Goal: Transaction & Acquisition: Download file/media

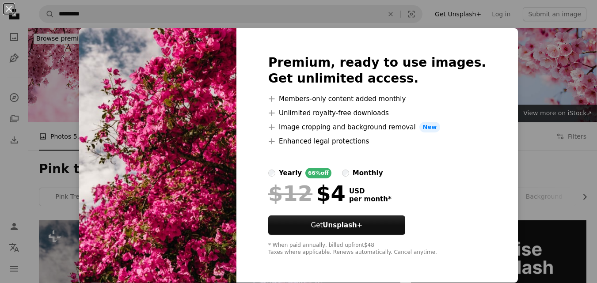
scroll to position [177, 0]
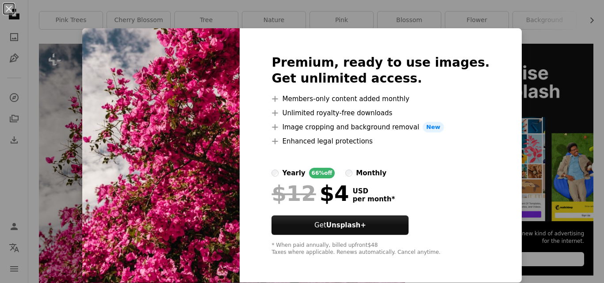
click at [494, 37] on div "Premium, ready to use images. Get unlimited access. A plus sign Members-only co…" at bounding box center [381, 155] width 282 height 255
click at [511, 117] on div "An X shape Premium, ready to use images. Get unlimited access. A plus sign Memb…" at bounding box center [302, 141] width 604 height 283
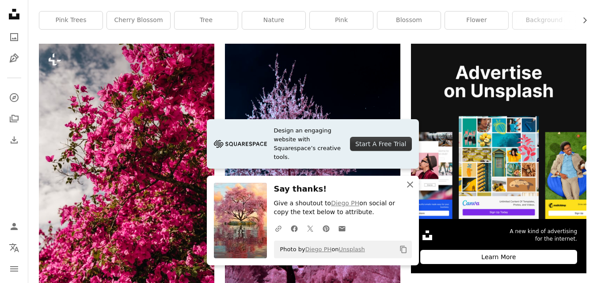
drag, startPoint x: 413, startPoint y: 184, endPoint x: 409, endPoint y: 185, distance: 4.5
click at [413, 184] on icon "An X shape" at bounding box center [410, 184] width 11 height 11
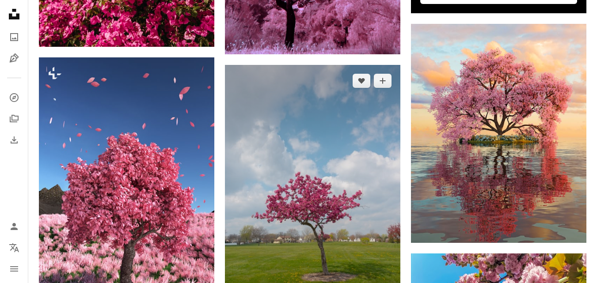
scroll to position [442, 0]
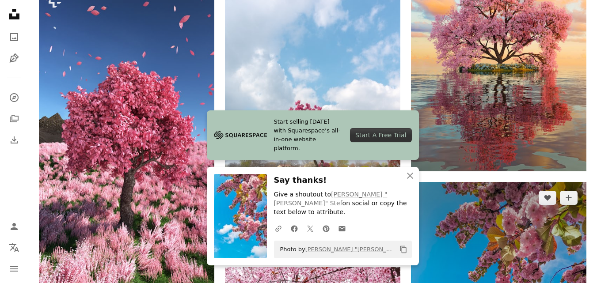
scroll to position [530, 0]
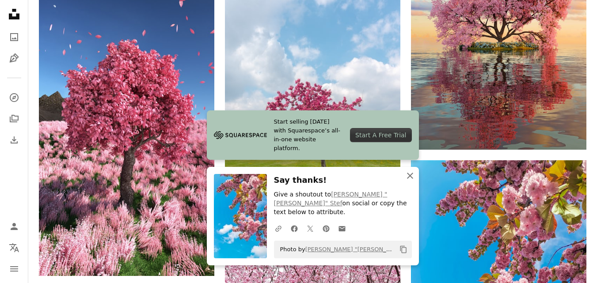
drag, startPoint x: 412, startPoint y: 183, endPoint x: 408, endPoint y: 186, distance: 5.0
click at [412, 179] on icon "button" at bounding box center [410, 176] width 6 height 6
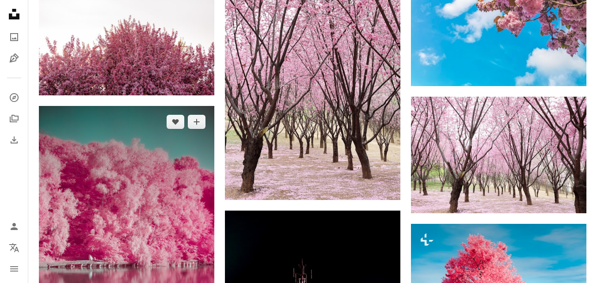
scroll to position [840, 0]
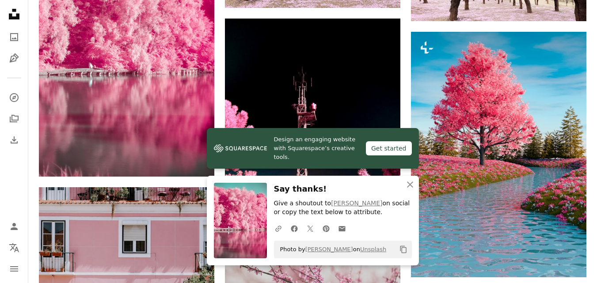
scroll to position [1149, 0]
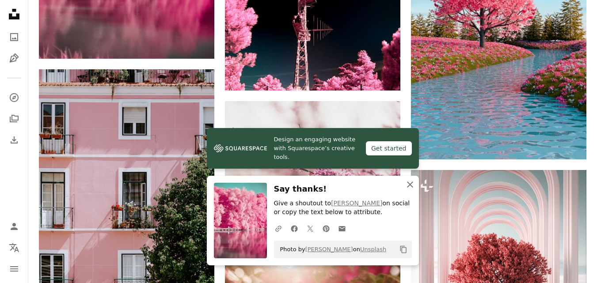
click at [412, 183] on icon "An X shape" at bounding box center [410, 184] width 11 height 11
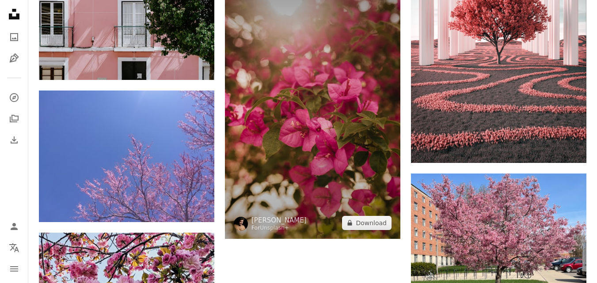
scroll to position [1414, 0]
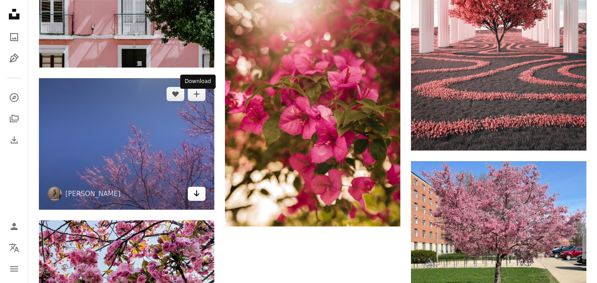
click at [198, 188] on icon "Arrow pointing down" at bounding box center [196, 193] width 7 height 11
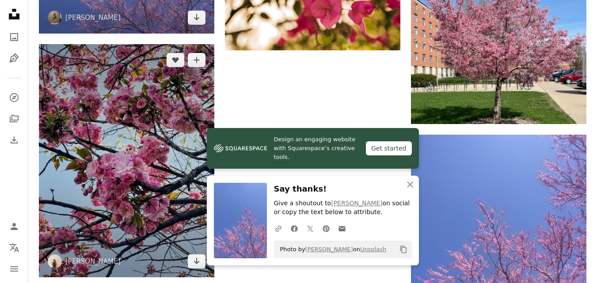
scroll to position [1591, 0]
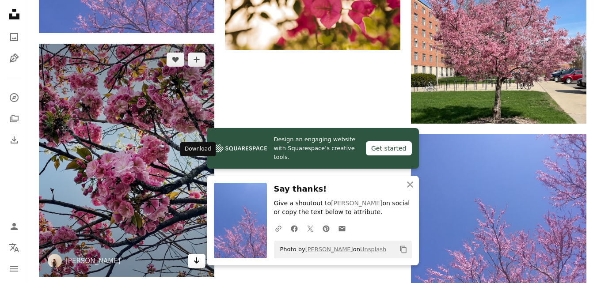
click at [197, 258] on icon "Download" at bounding box center [197, 261] width 6 height 6
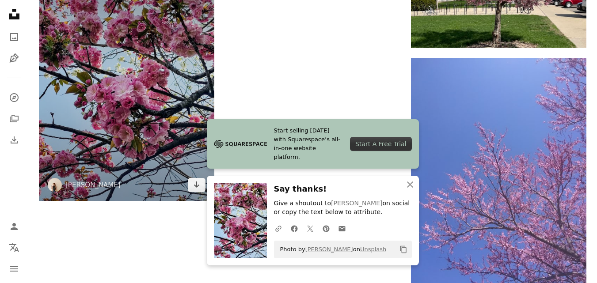
scroll to position [1679, 0]
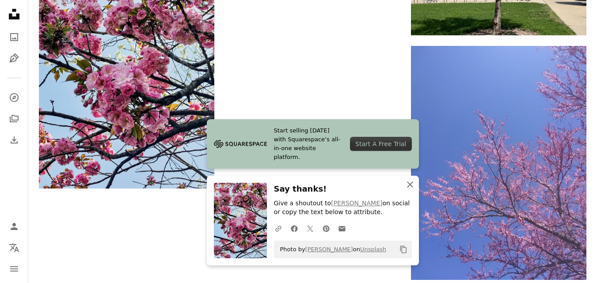
click at [408, 183] on icon "button" at bounding box center [410, 185] width 6 height 6
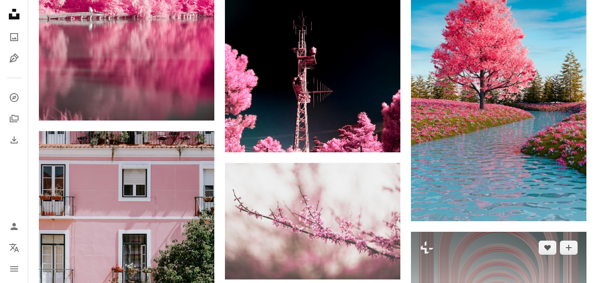
scroll to position [1039, 0]
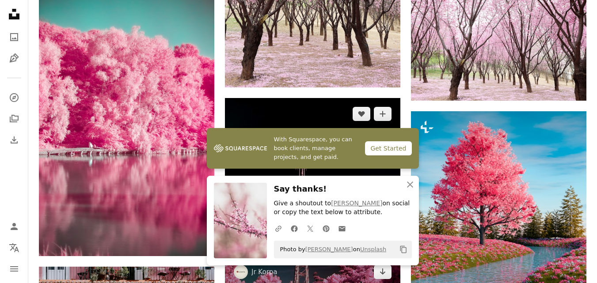
scroll to position [951, 0]
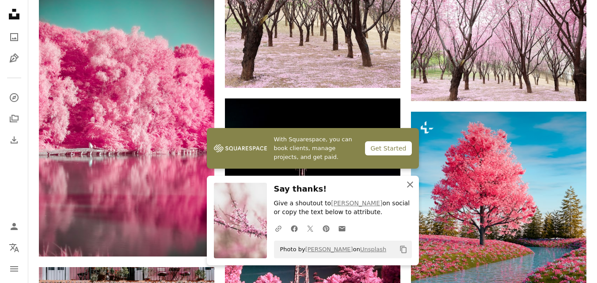
drag, startPoint x: 407, startPoint y: 185, endPoint x: 396, endPoint y: 181, distance: 11.2
click at [407, 185] on icon "An X shape" at bounding box center [410, 184] width 11 height 11
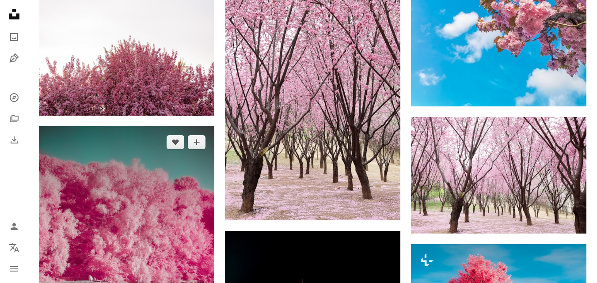
scroll to position [863, 0]
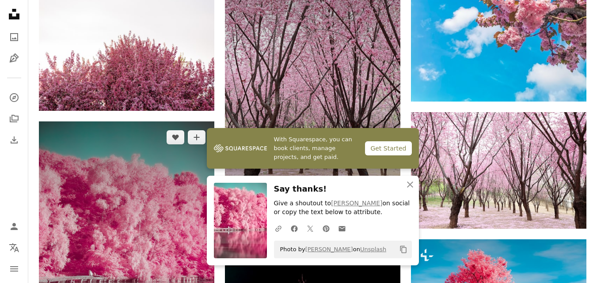
scroll to position [774, 0]
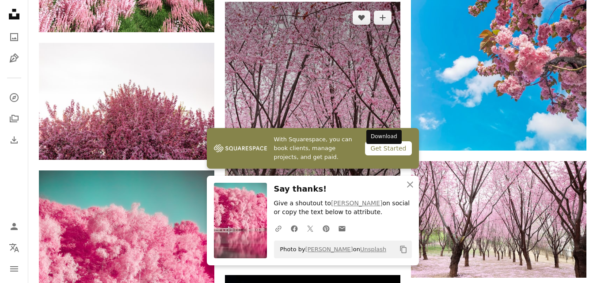
click at [380, 243] on icon "Arrow pointing down" at bounding box center [382, 248] width 7 height 11
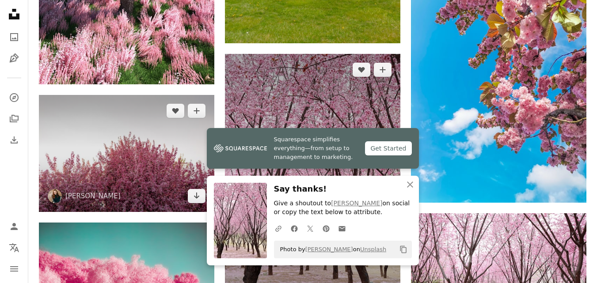
scroll to position [642, 0]
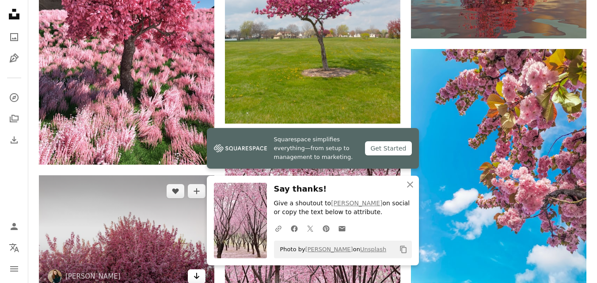
click at [194, 271] on icon "Arrow pointing down" at bounding box center [196, 276] width 7 height 11
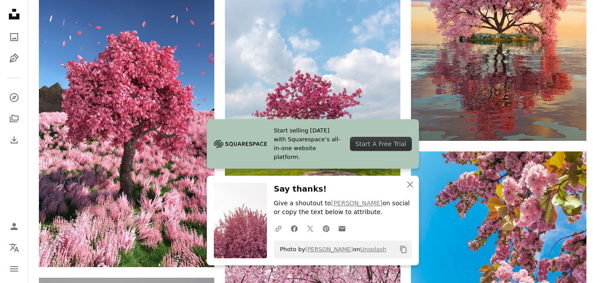
scroll to position [553, 0]
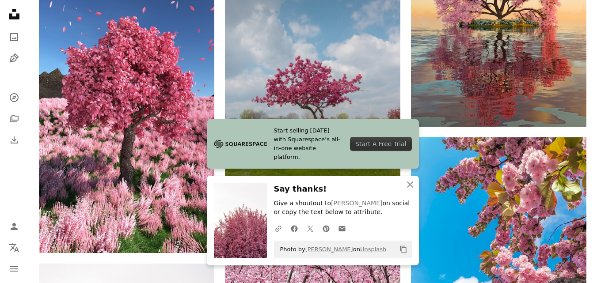
click at [381, 193] on icon "Download" at bounding box center [383, 196] width 6 height 6
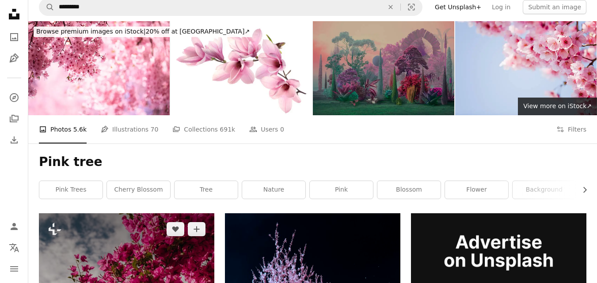
scroll to position [0, 0]
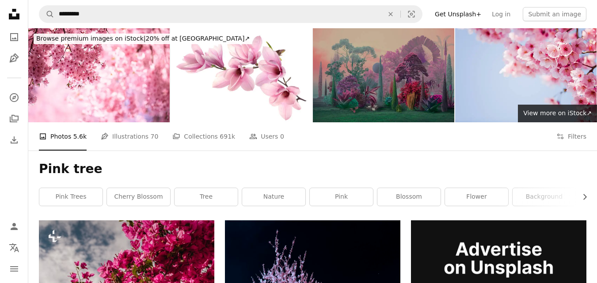
drag, startPoint x: 214, startPoint y: 104, endPoint x: 203, endPoint y: 115, distance: 16.2
click at [214, 188] on link "tree" at bounding box center [206, 197] width 63 height 18
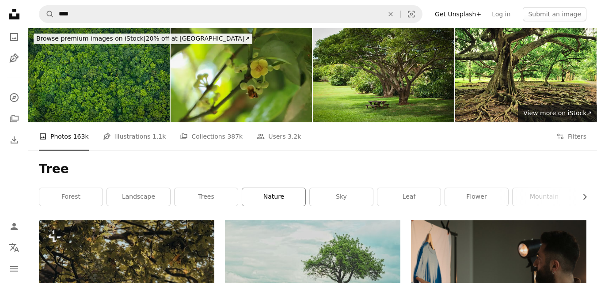
click at [282, 188] on link "nature" at bounding box center [273, 197] width 63 height 18
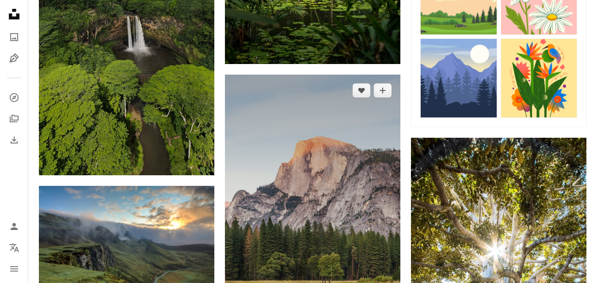
scroll to position [442, 0]
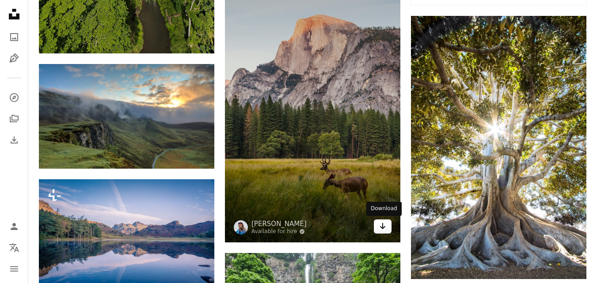
click at [382, 230] on icon "Arrow pointing down" at bounding box center [382, 226] width 7 height 11
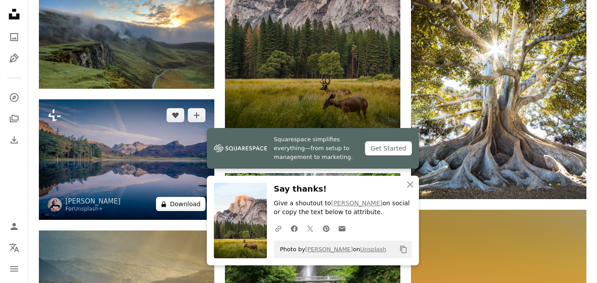
scroll to position [530, 0]
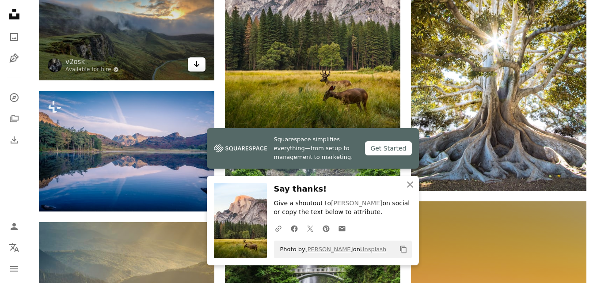
click at [202, 68] on link "Arrow pointing down" at bounding box center [197, 64] width 18 height 14
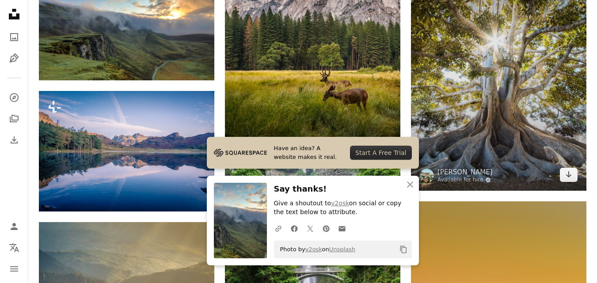
drag, startPoint x: 569, startPoint y: 180, endPoint x: 542, endPoint y: 188, distance: 28.2
click at [569, 180] on link "Arrow pointing down" at bounding box center [569, 175] width 18 height 14
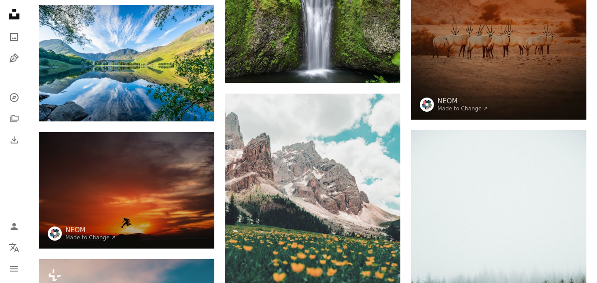
scroll to position [884, 0]
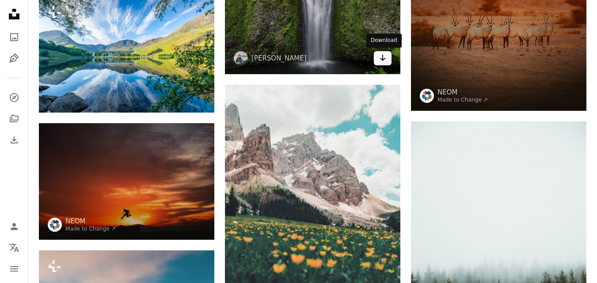
click at [384, 63] on icon "Arrow pointing down" at bounding box center [382, 58] width 7 height 11
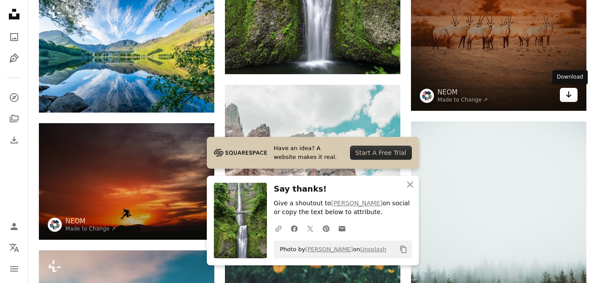
click at [568, 93] on icon "Arrow pointing down" at bounding box center [568, 94] width 7 height 11
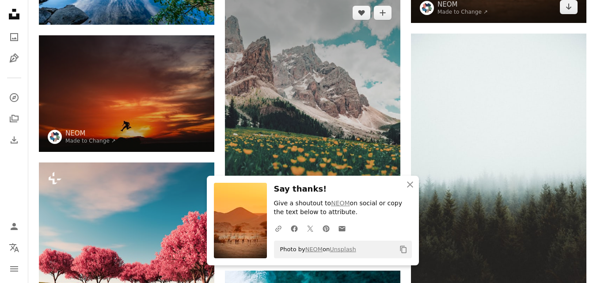
scroll to position [972, 0]
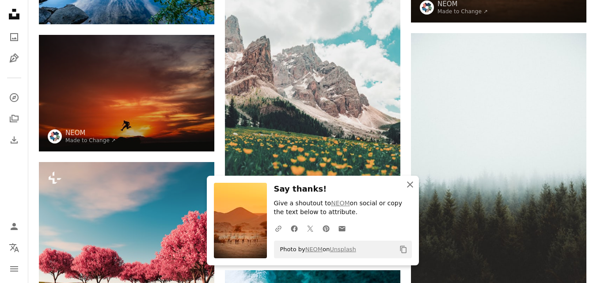
drag, startPoint x: 407, startPoint y: 184, endPoint x: 401, endPoint y: 184, distance: 6.6
click at [407, 184] on icon "An X shape" at bounding box center [410, 184] width 11 height 11
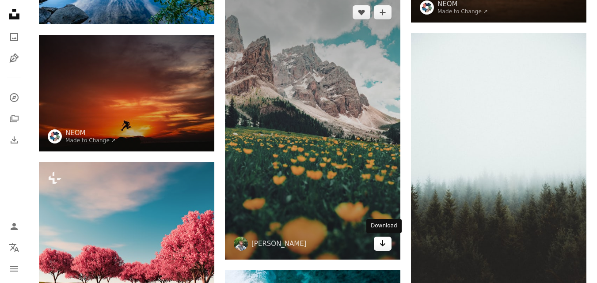
click at [384, 245] on icon "Arrow pointing down" at bounding box center [382, 243] width 7 height 11
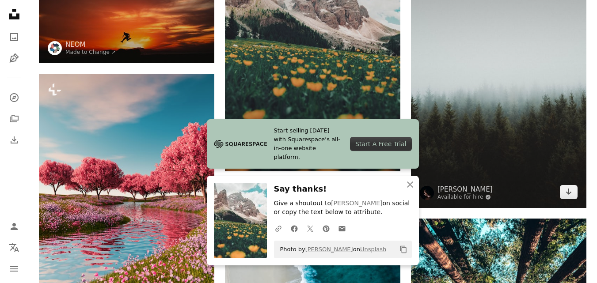
scroll to position [1105, 0]
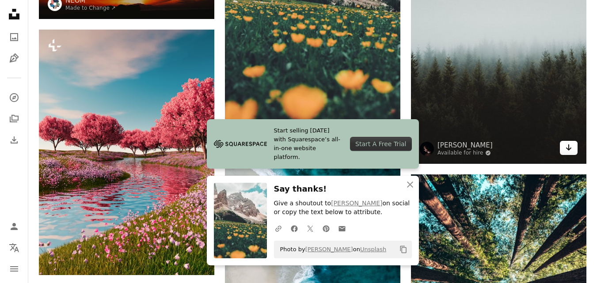
click at [576, 153] on link "Arrow pointing down" at bounding box center [569, 148] width 18 height 14
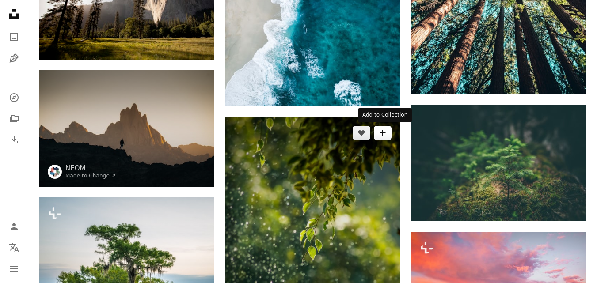
scroll to position [1458, 0]
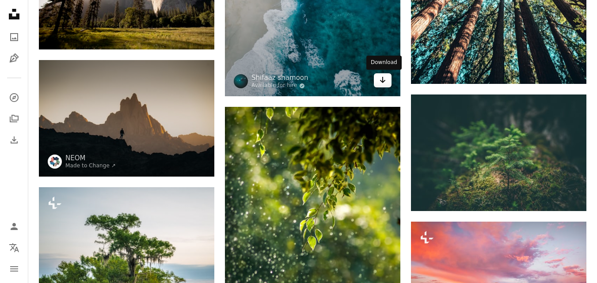
click at [383, 84] on icon "Arrow pointing down" at bounding box center [382, 80] width 7 height 11
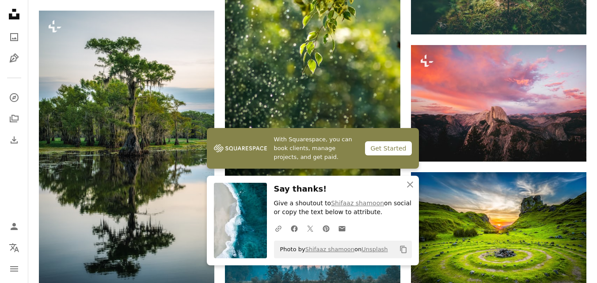
scroll to position [1503, 0]
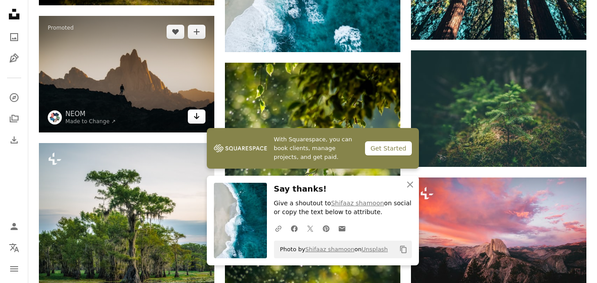
click at [195, 116] on icon "Arrow pointing down" at bounding box center [196, 116] width 7 height 11
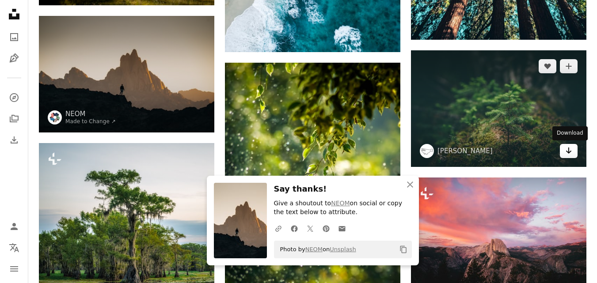
click at [568, 155] on icon "Arrow pointing down" at bounding box center [568, 150] width 7 height 11
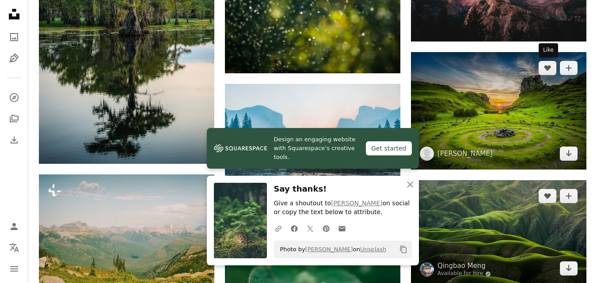
scroll to position [1768, 0]
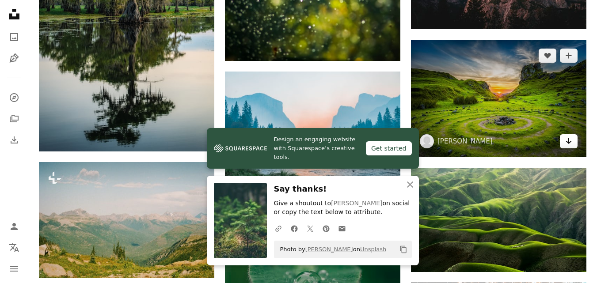
click at [567, 146] on icon "Arrow pointing down" at bounding box center [568, 141] width 7 height 11
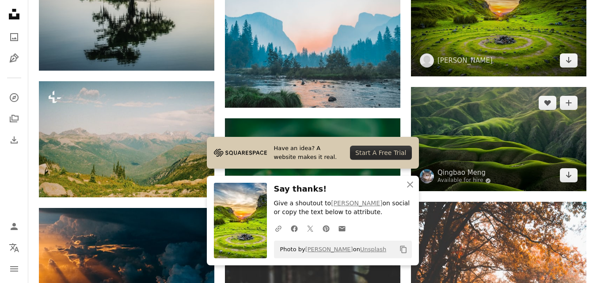
scroll to position [1856, 0]
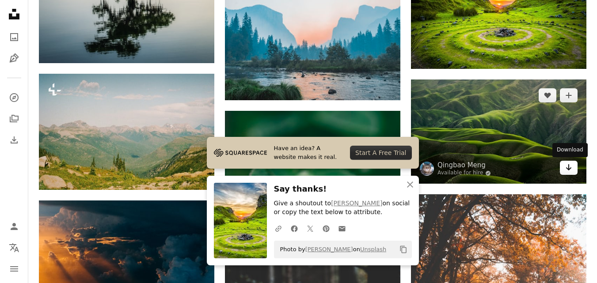
click at [569, 168] on icon "Download" at bounding box center [569, 167] width 6 height 6
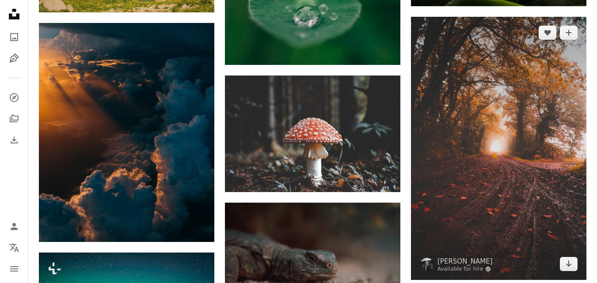
scroll to position [2077, 0]
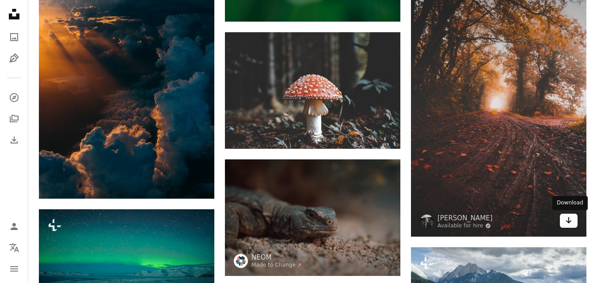
drag, startPoint x: 571, startPoint y: 222, endPoint x: 564, endPoint y: 224, distance: 6.9
click at [571, 222] on icon "Arrow pointing down" at bounding box center [568, 220] width 7 height 11
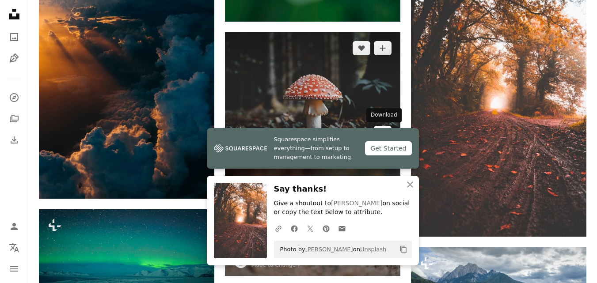
click at [382, 136] on icon "Arrow pointing down" at bounding box center [382, 132] width 7 height 11
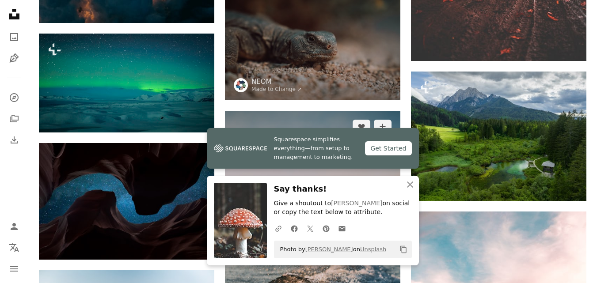
scroll to position [2254, 0]
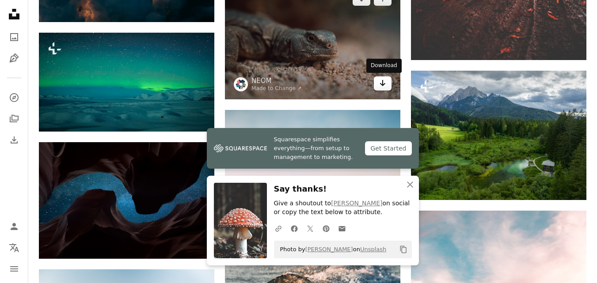
click at [386, 84] on link "Arrow pointing down" at bounding box center [383, 83] width 18 height 14
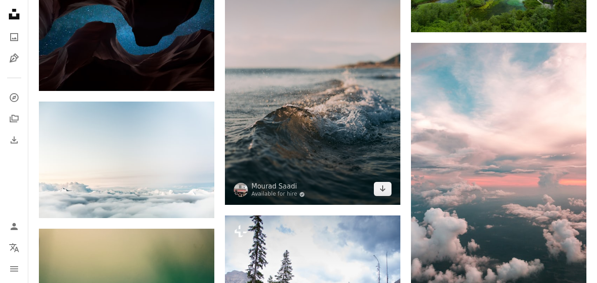
scroll to position [2519, 0]
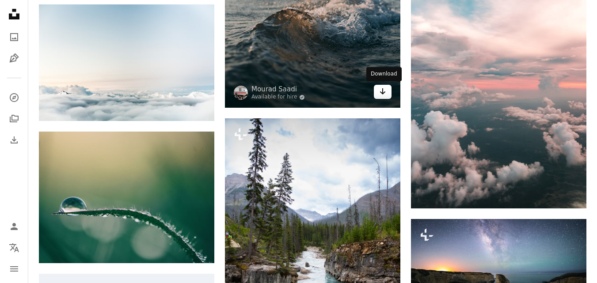
click at [384, 94] on icon "Arrow pointing down" at bounding box center [382, 91] width 7 height 11
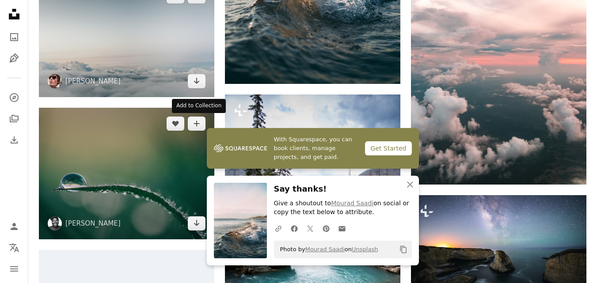
scroll to position [2563, 0]
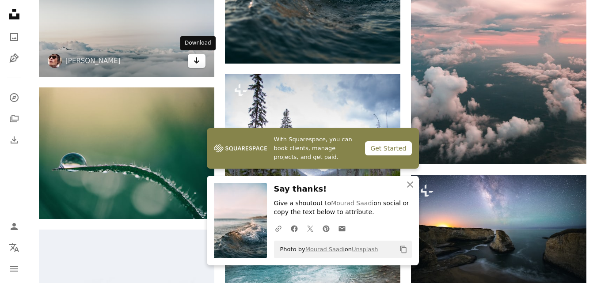
click at [195, 59] on icon "Arrow pointing down" at bounding box center [196, 60] width 7 height 11
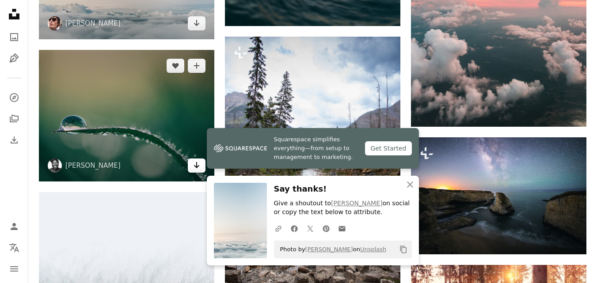
scroll to position [2652, 0]
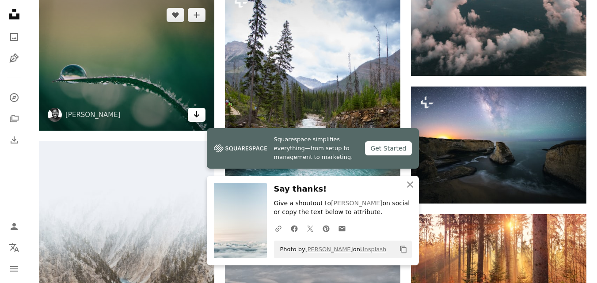
click at [197, 120] on icon "Arrow pointing down" at bounding box center [196, 114] width 7 height 11
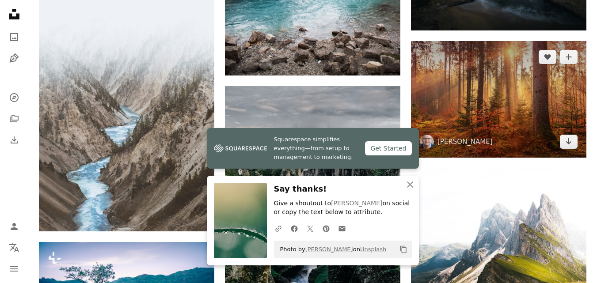
scroll to position [2828, 0]
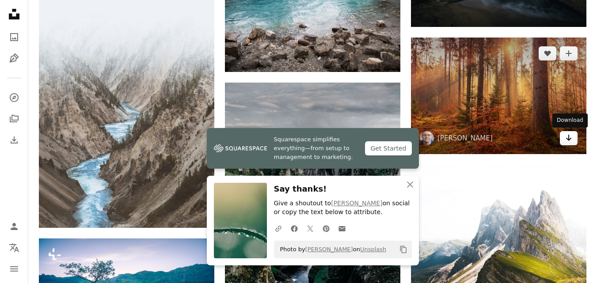
click at [563, 138] on link "Arrow pointing down" at bounding box center [569, 138] width 18 height 14
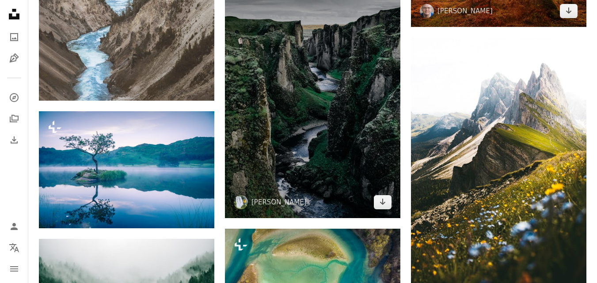
scroll to position [2961, 0]
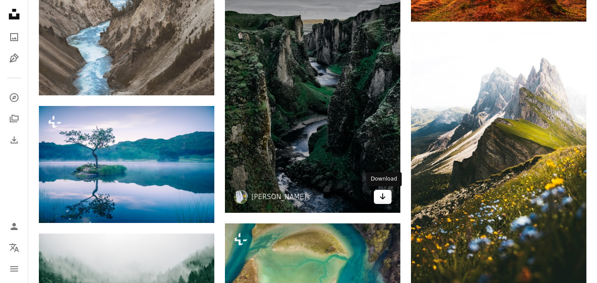
click at [386, 194] on icon "Arrow pointing down" at bounding box center [382, 196] width 7 height 11
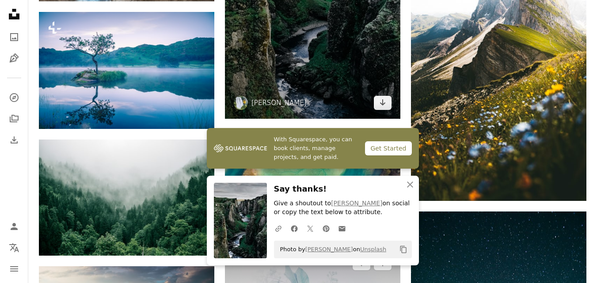
scroll to position [3182, 0]
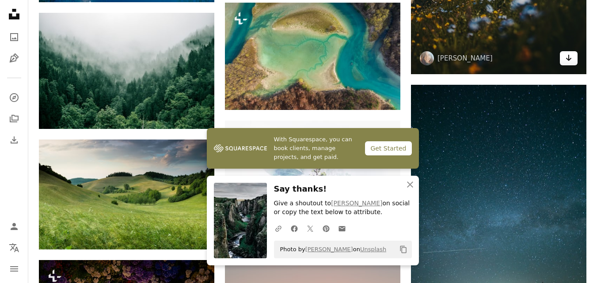
click at [567, 61] on icon "Arrow pointing down" at bounding box center [568, 58] width 7 height 11
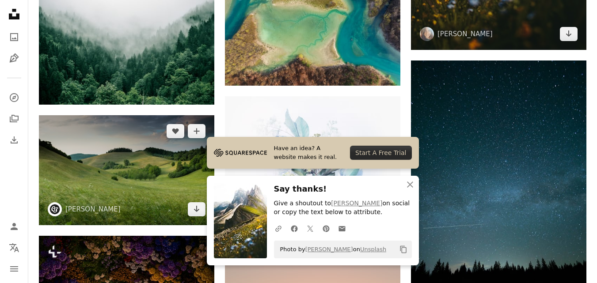
scroll to position [3226, 0]
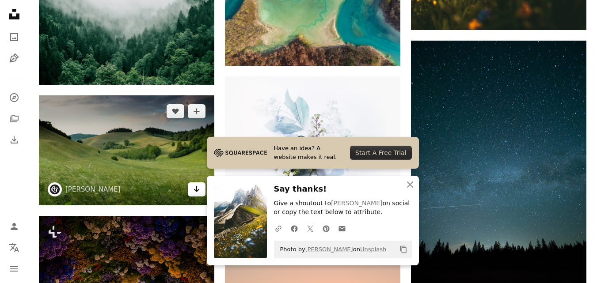
click at [198, 187] on icon "Arrow pointing down" at bounding box center [196, 189] width 7 height 11
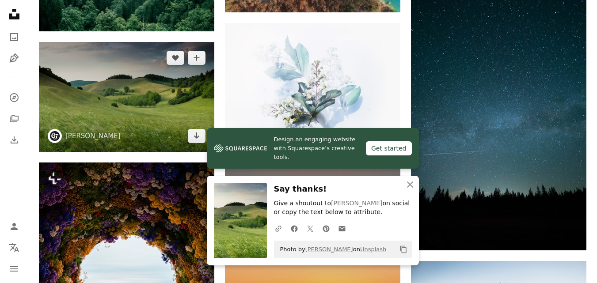
scroll to position [3359, 0]
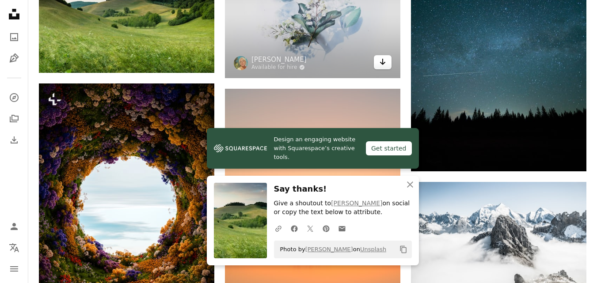
click at [380, 63] on icon "Arrow pointing down" at bounding box center [382, 62] width 7 height 11
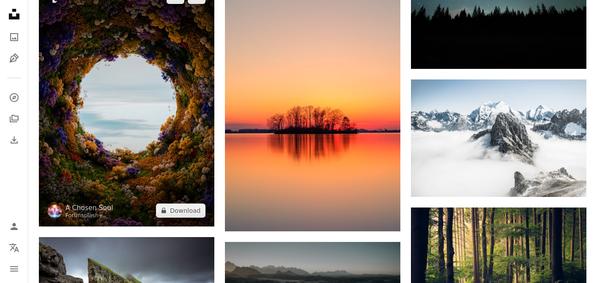
scroll to position [3491, 0]
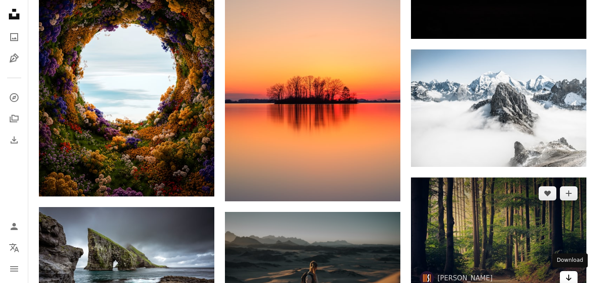
click at [564, 277] on link "Arrow pointing down" at bounding box center [569, 278] width 18 height 14
